Goal: Information Seeking & Learning: Learn about a topic

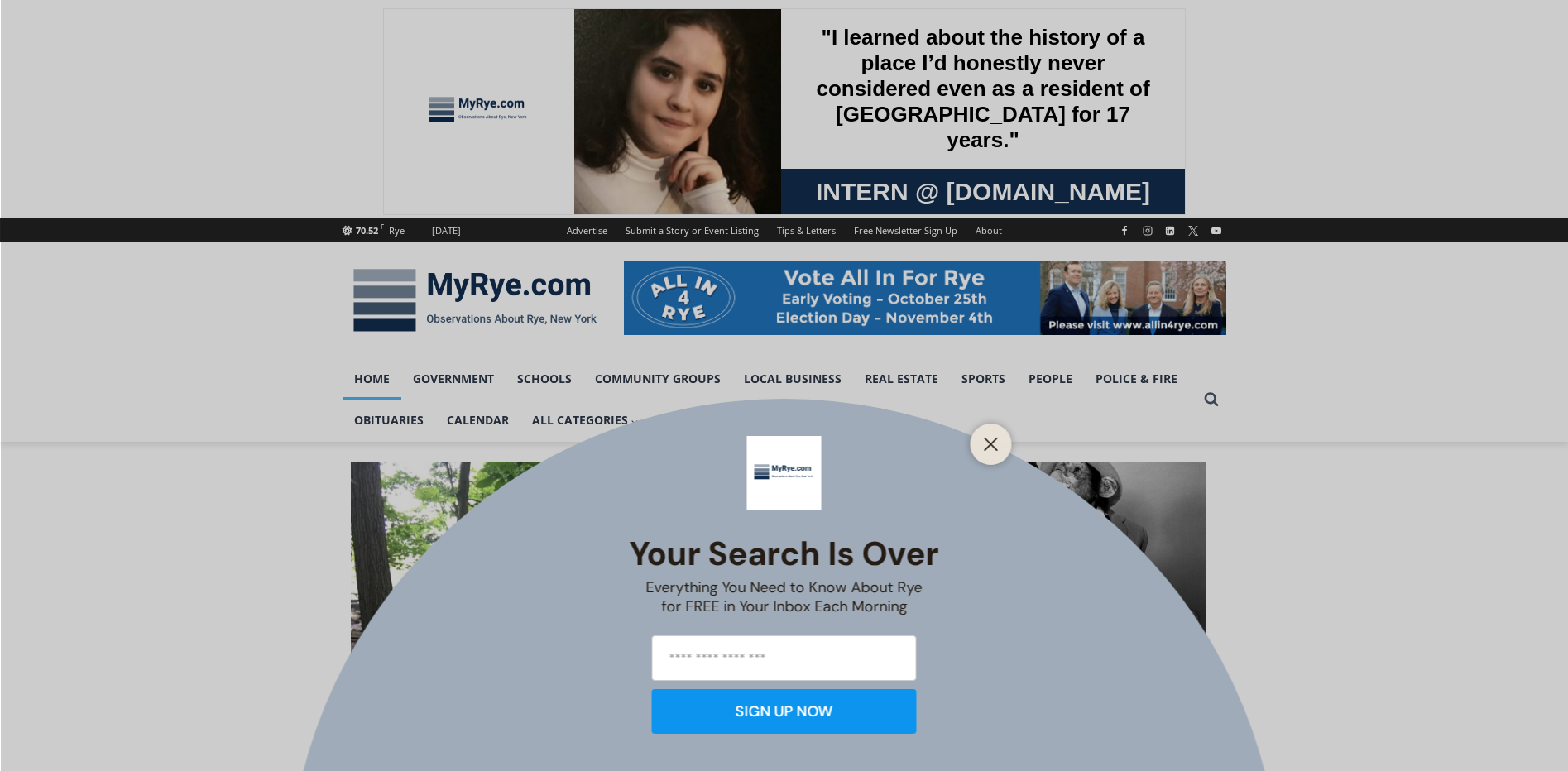
click at [997, 452] on button "Close" at bounding box center [992, 444] width 23 height 23
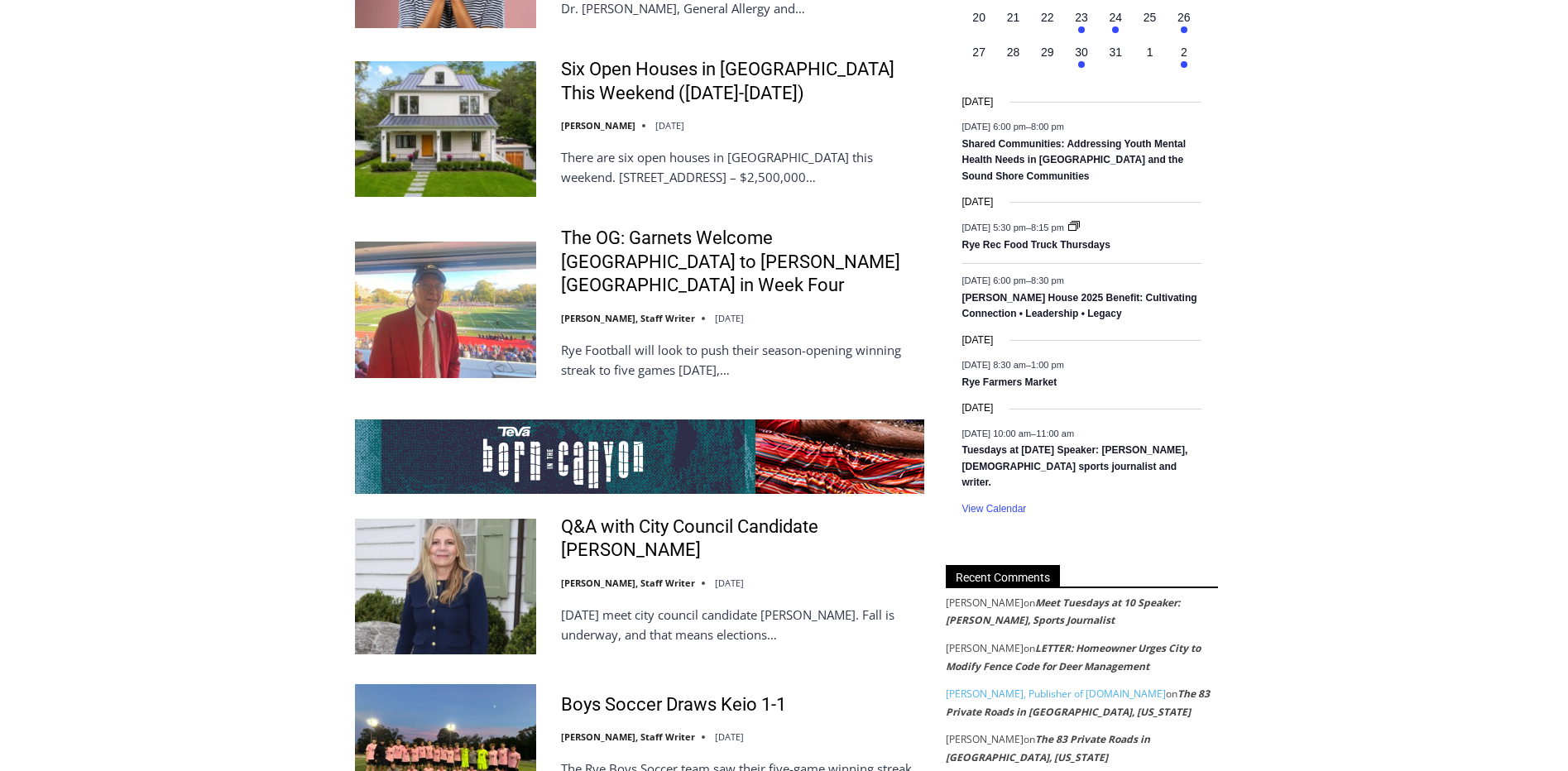
scroll to position [2801, 0]
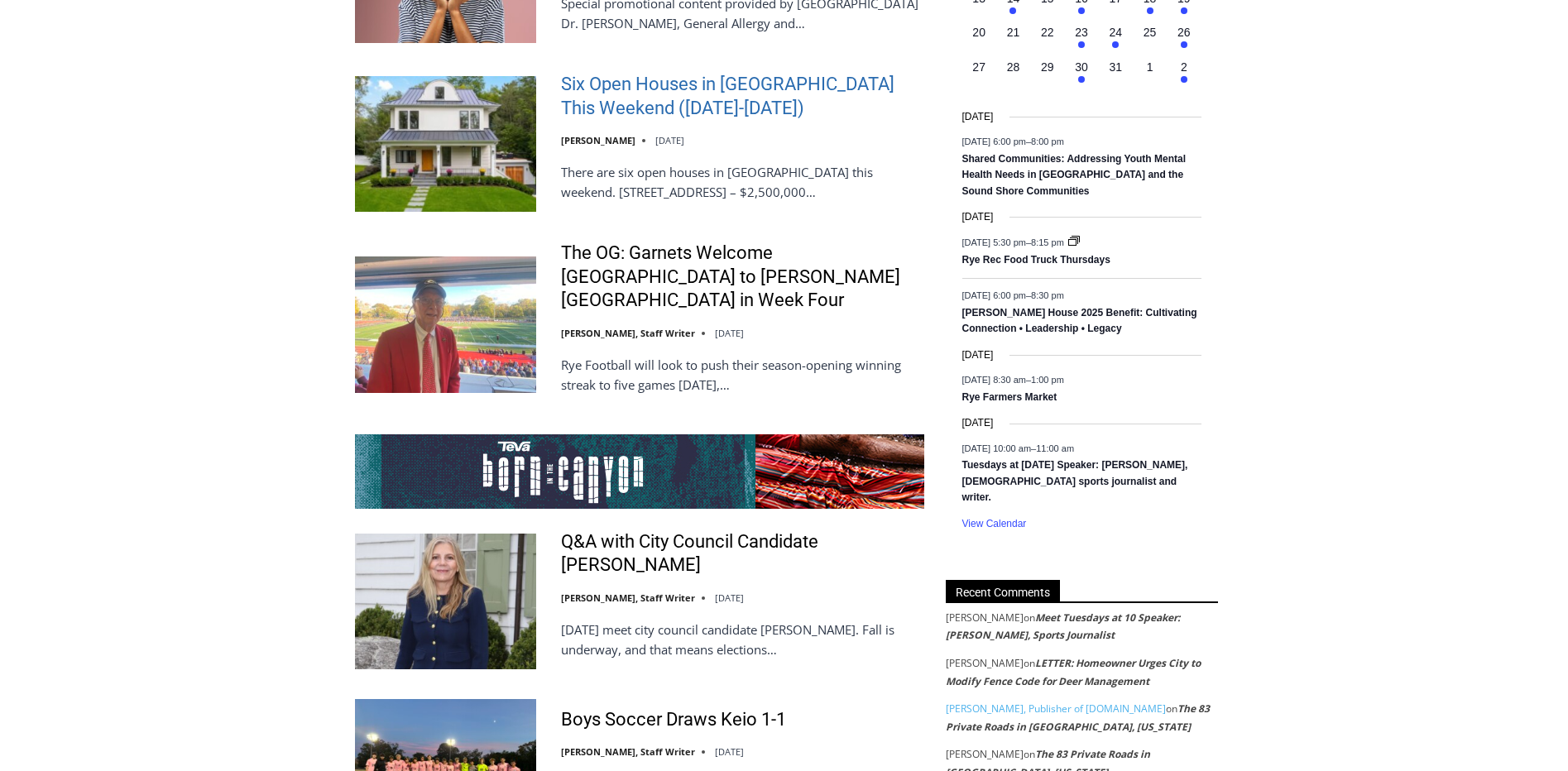
click at [697, 73] on link "Six Open Houses in [GEOGRAPHIC_DATA] This Weekend ([DATE]-[DATE])" at bounding box center [742, 96] width 363 height 47
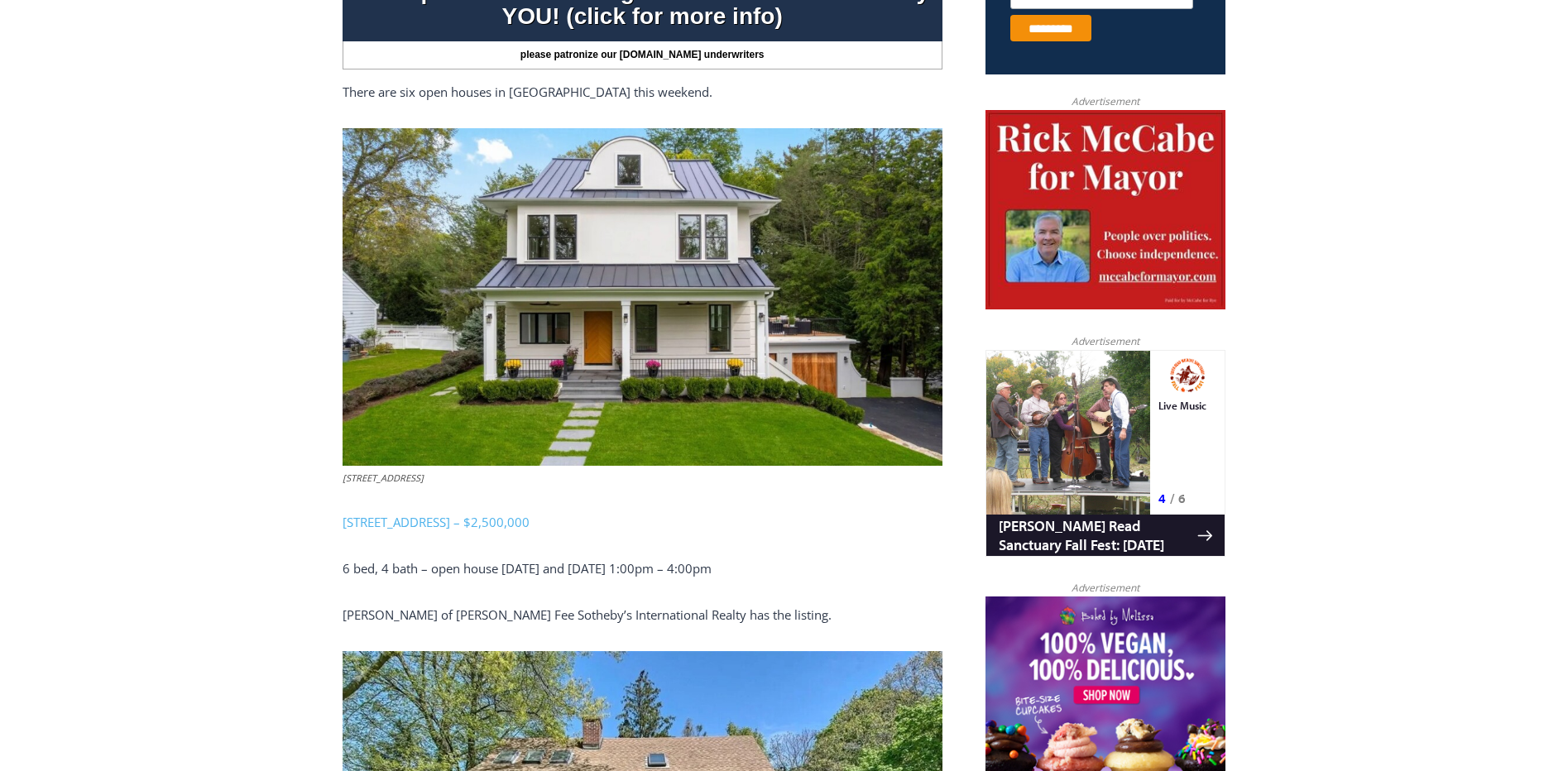
scroll to position [753, 0]
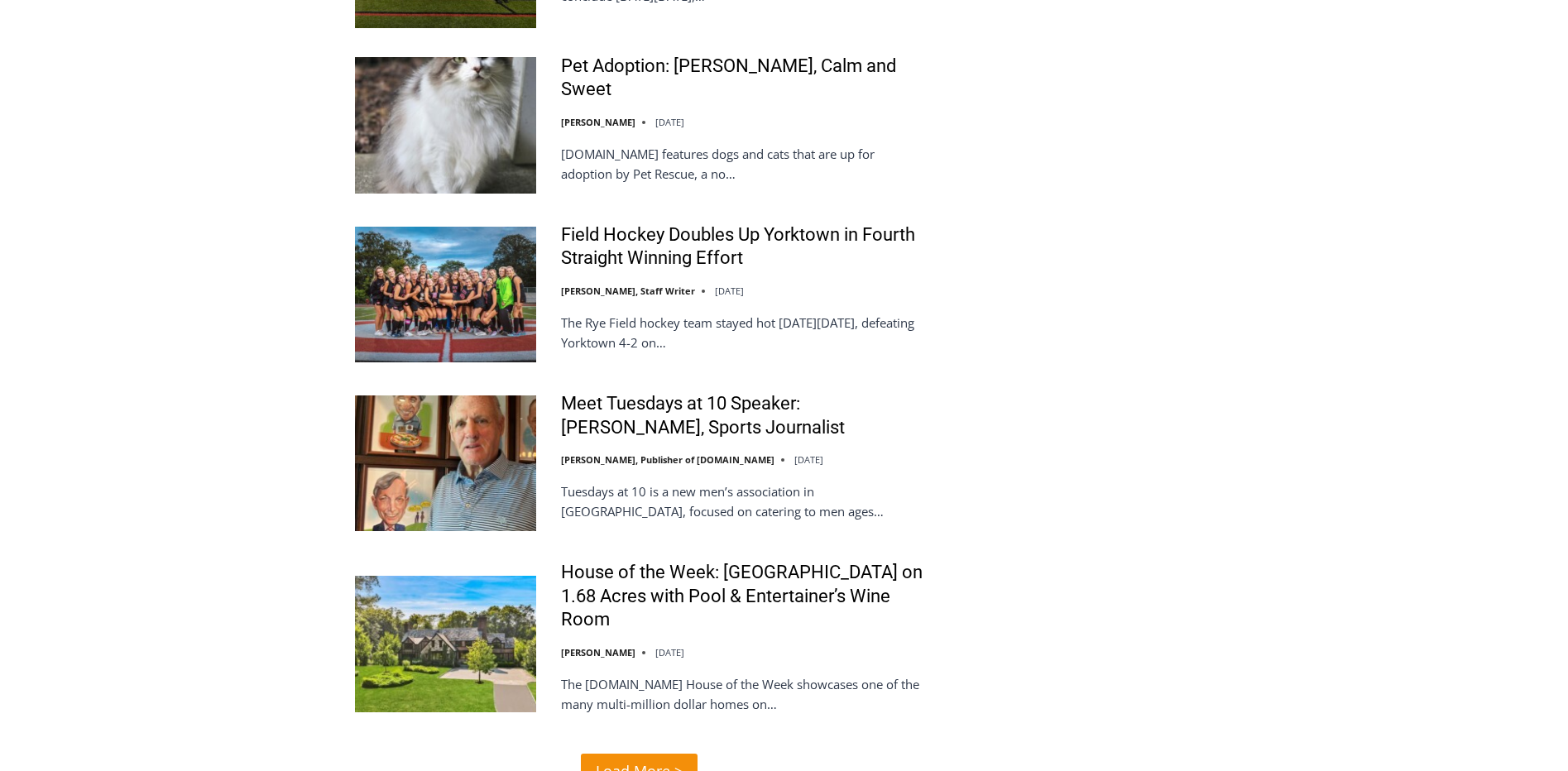
scroll to position [3609, 0]
